Goal: Contribute content

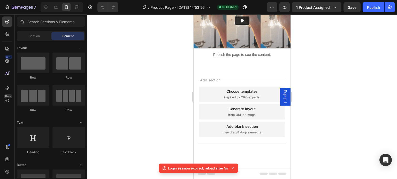
scroll to position [387, 0]
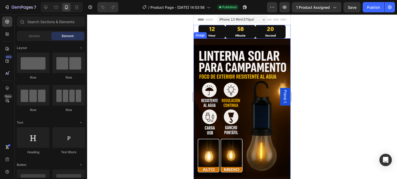
click at [245, 98] on img at bounding box center [241, 110] width 97 height 145
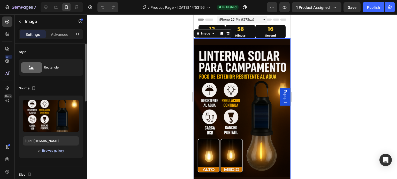
click at [57, 150] on div "Browse gallery" at bounding box center [53, 151] width 22 height 5
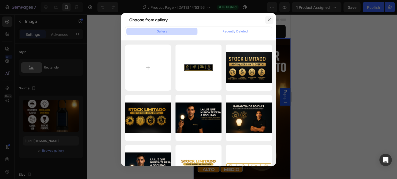
click at [267, 20] on icon "button" at bounding box center [269, 20] width 4 height 4
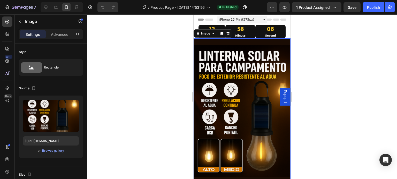
click at [202, 101] on img at bounding box center [241, 110] width 97 height 145
click at [353, 76] on div at bounding box center [242, 96] width 310 height 165
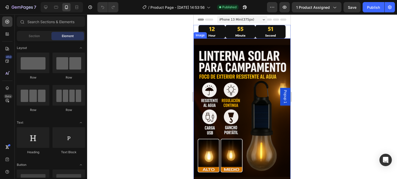
click at [238, 80] on img at bounding box center [241, 110] width 97 height 145
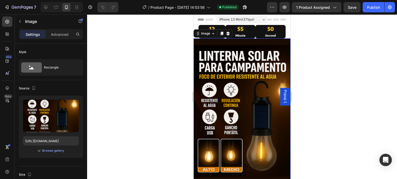
click at [238, 80] on img at bounding box center [241, 110] width 97 height 145
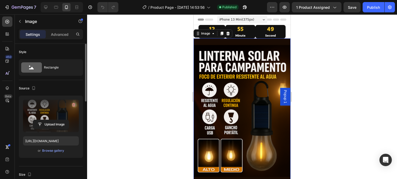
click at [62, 108] on label at bounding box center [51, 116] width 56 height 33
click at [62, 120] on input "file" at bounding box center [51, 124] width 36 height 9
